Goal: Task Accomplishment & Management: Use online tool/utility

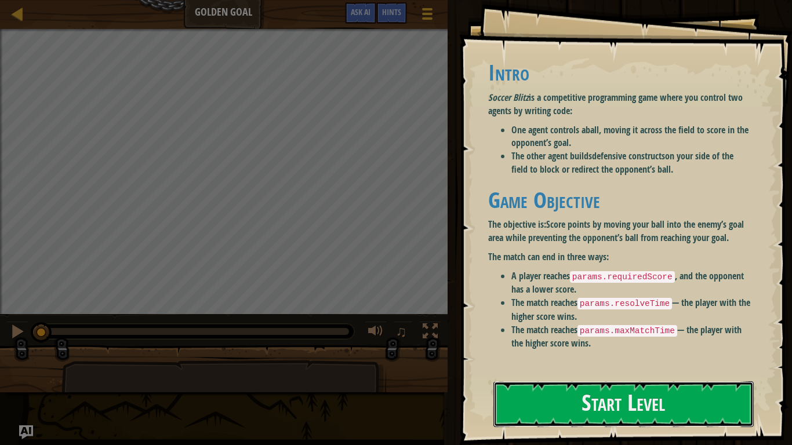
click at [538, 383] on button "Start Level" at bounding box center [624, 405] width 260 height 46
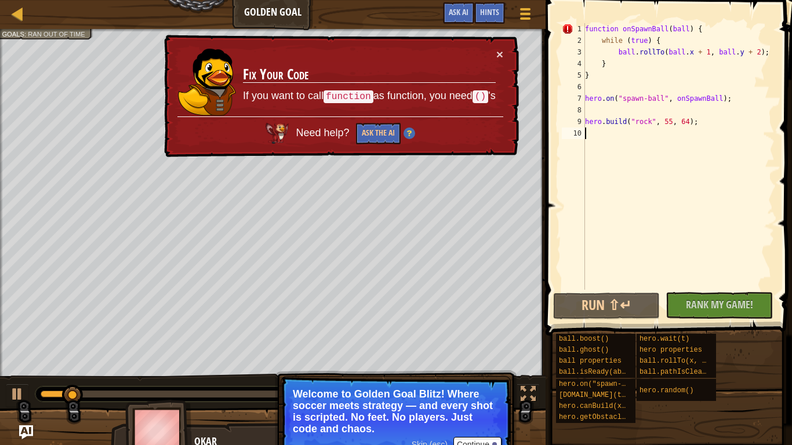
click at [6, 2] on div "Ladder Golden Goal Game Menu Done Hints Ask AI" at bounding box center [273, 14] width 546 height 29
click at [21, 21] on div at bounding box center [17, 13] width 15 height 15
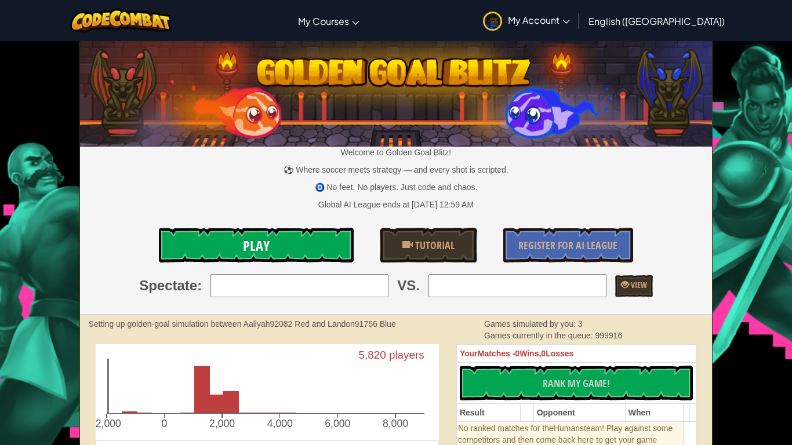
click at [274, 258] on link "Play" at bounding box center [256, 245] width 195 height 35
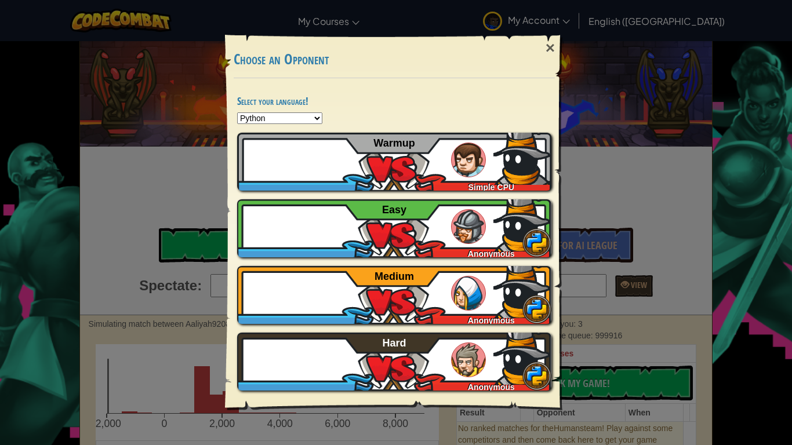
click at [251, 120] on select "Python JavaScript CoffeeScript Lua C++ Java (Experimental)" at bounding box center [279, 119] width 85 height 12
select select "coffeescript"
click at [237, 113] on select "Python JavaScript CoffeeScript Lua C++ Java (Experimental)" at bounding box center [279, 119] width 85 height 12
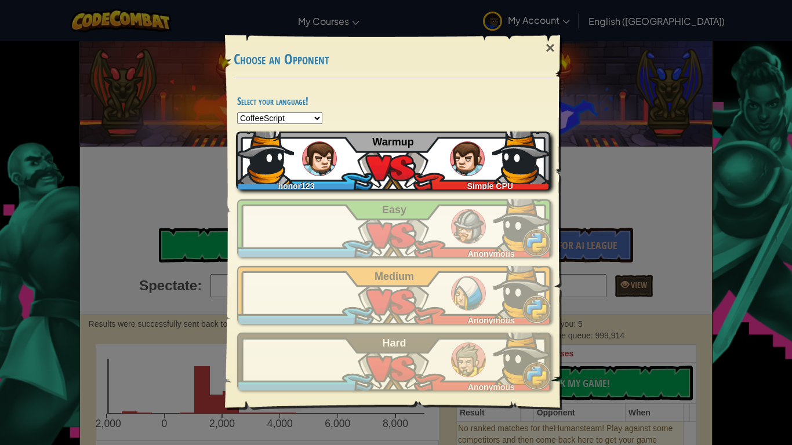
click at [335, 161] on img at bounding box center [319, 159] width 35 height 35
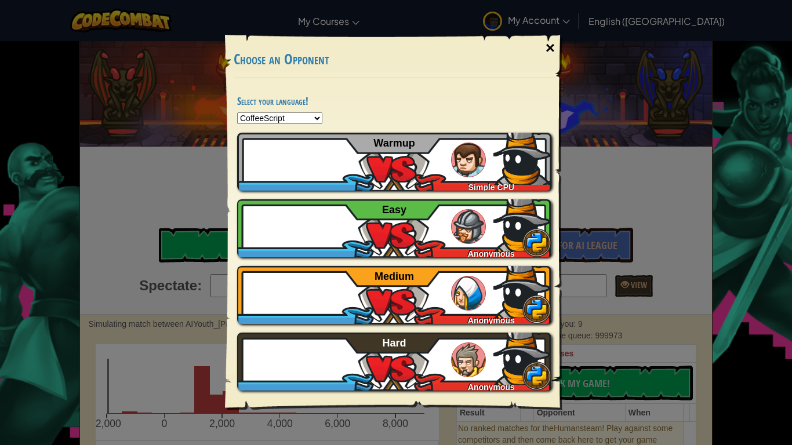
click at [556, 48] on div "×" at bounding box center [550, 48] width 27 height 34
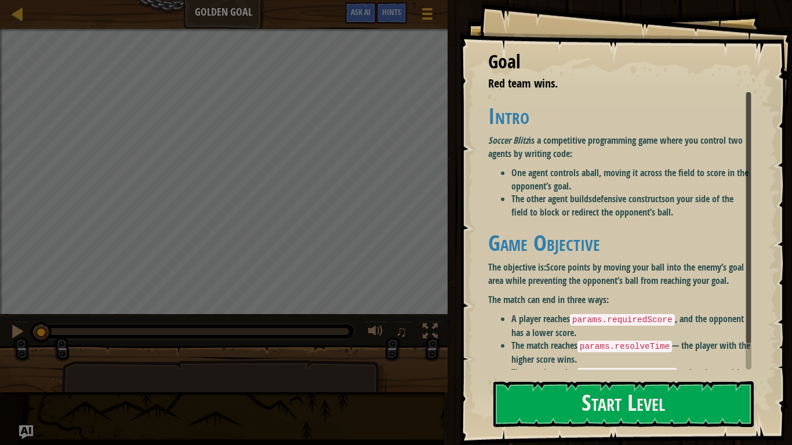
click at [571, 176] on li "One agent controls a ball , moving it across the field to score in the opponent…" at bounding box center [632, 179] width 240 height 27
click at [541, 398] on button "Start Level" at bounding box center [624, 405] width 260 height 46
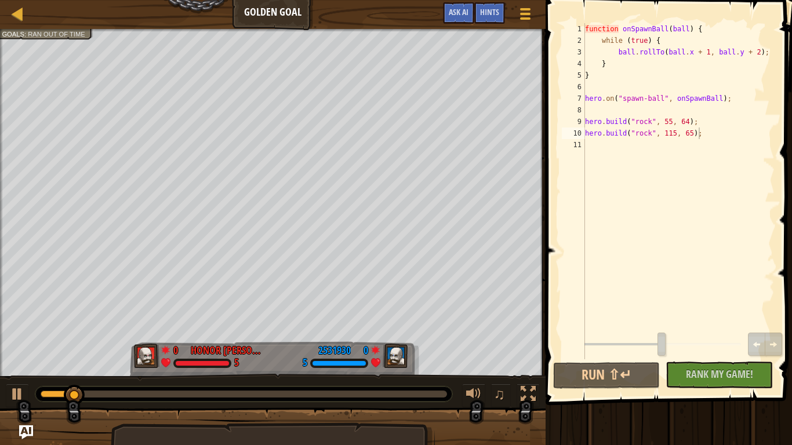
type textarea "[DOMAIN_NAME]("rock", 115, 65);"
click at [608, 165] on div "function onSpawnBall ( ball ) { while ( true ) { ball . rollTo ( ball . x + 1 ,…" at bounding box center [679, 203] width 192 height 360
type textarea "i hate this program and i hope you delete it soon"
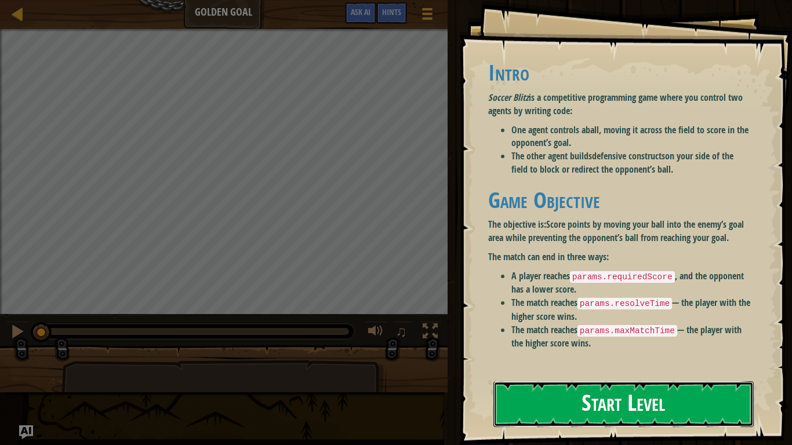
click at [536, 389] on button "Start Level" at bounding box center [624, 405] width 260 height 46
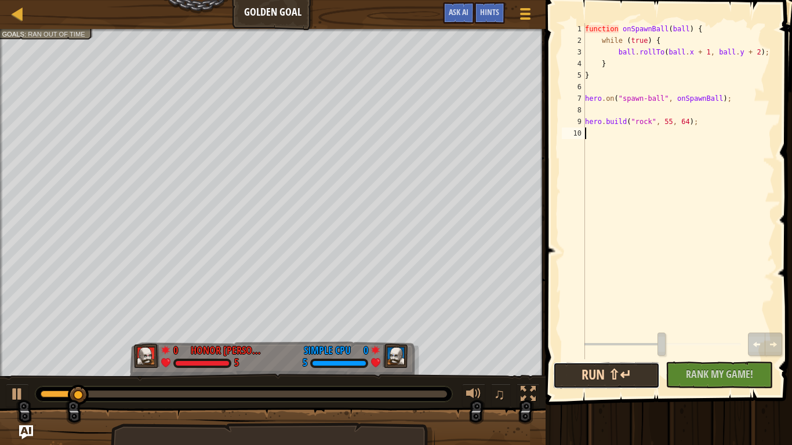
click at [603, 383] on button "Run ⇧↵" at bounding box center [606, 376] width 107 height 27
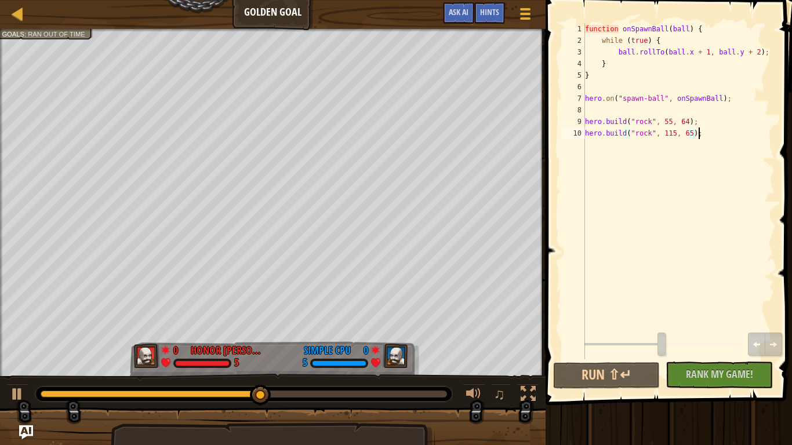
scroll to position [5, 16]
type textarea "[DOMAIN_NAME]("rock", 115, 65);"
click at [582, 378] on button "Run ⇧↵" at bounding box center [606, 376] width 107 height 27
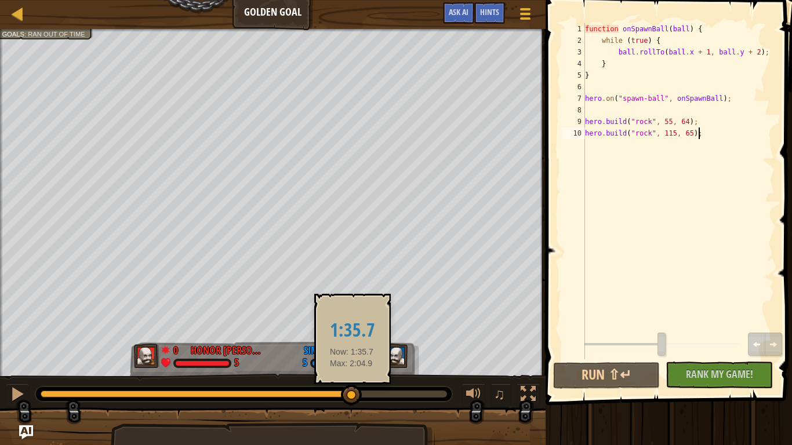
drag, startPoint x: 147, startPoint y: 392, endPoint x: 352, endPoint y: 386, distance: 205.4
click at [352, 391] on div at bounding box center [196, 394] width 311 height 7
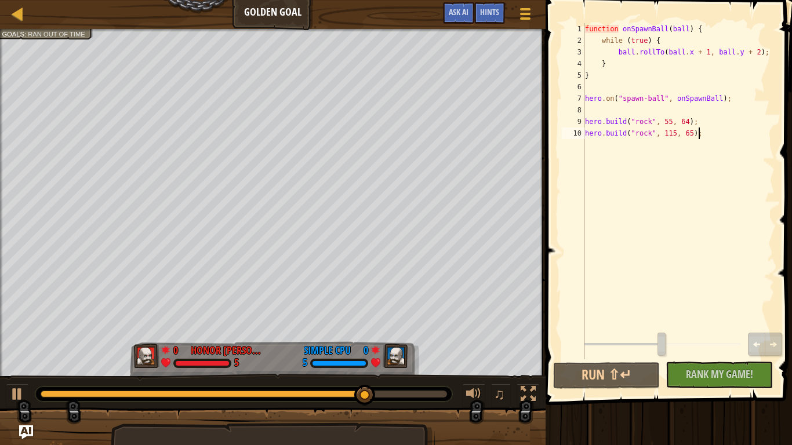
click at [9, 16] on div "Ladder Golden Goal Game Menu Done Hints Ask AI" at bounding box center [273, 14] width 546 height 29
click at [26, 14] on link "Ladder" at bounding box center [26, 14] width 6 height 16
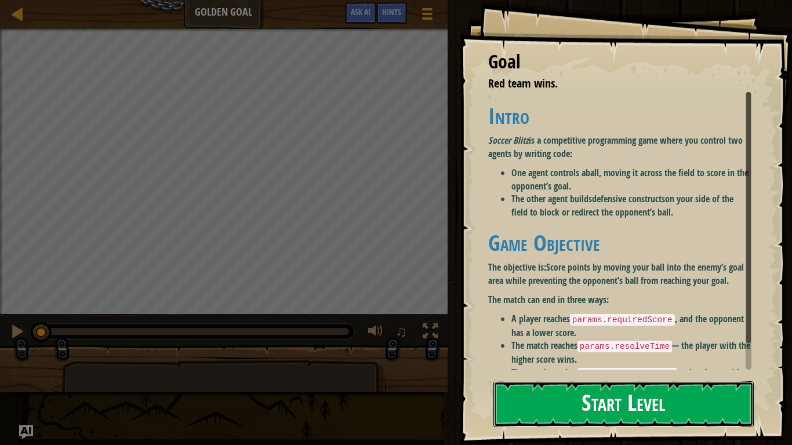
click at [530, 397] on button "Start Level" at bounding box center [624, 405] width 260 height 46
